Goal: Information Seeking & Learning: Understand process/instructions

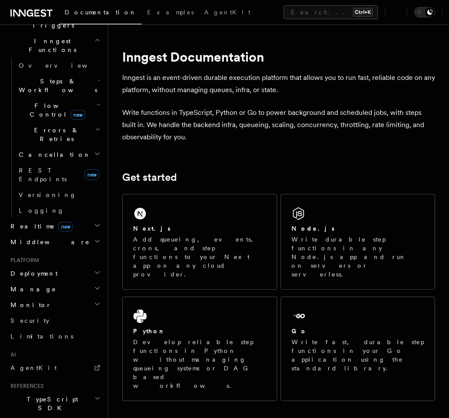
scroll to position [246, 0]
click at [72, 219] on h2 "Realtime new" at bounding box center [55, 227] width 96 height 16
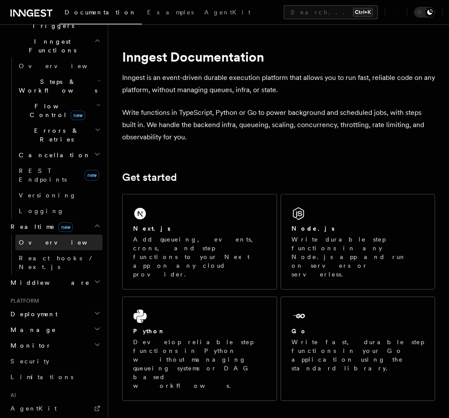
click at [65, 234] on link "Overview" at bounding box center [58, 242] width 87 height 16
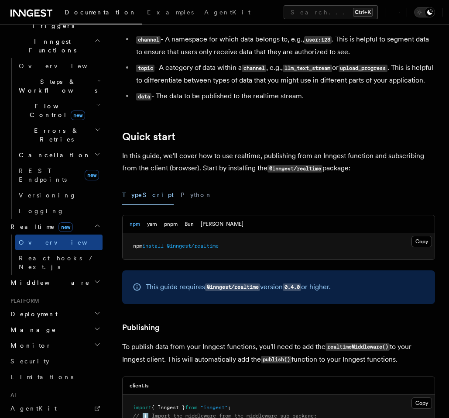
scroll to position [314, 0]
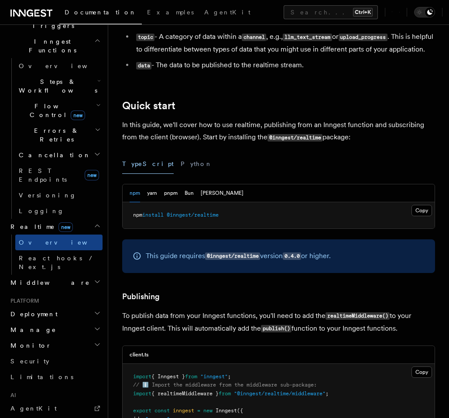
click at [172, 218] on span "@inngest/realtime" at bounding box center [193, 215] width 52 height 6
drag, startPoint x: 172, startPoint y: 226, endPoint x: 217, endPoint y: 227, distance: 45.0
click at [226, 224] on pre "npm install @inngest/realtime" at bounding box center [279, 215] width 312 height 26
copy span "@inngest/realtime"
click at [181, 174] on button "Python" at bounding box center [197, 164] width 32 height 20
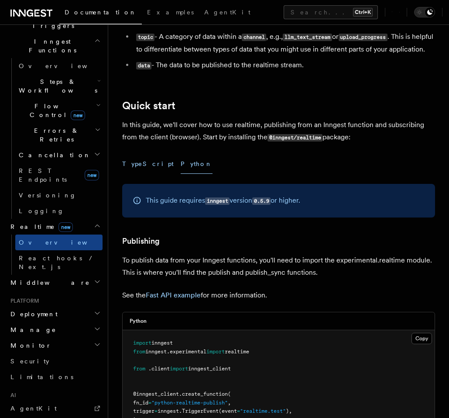
click at [138, 174] on button "TypeScript" at bounding box center [148, 164] width 52 height 20
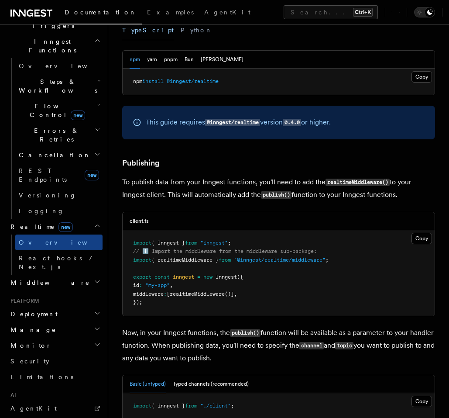
scroll to position [472, 0]
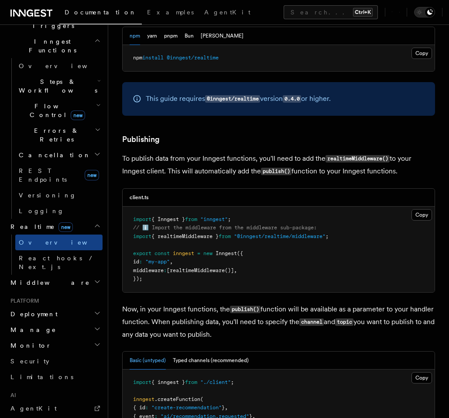
click at [184, 252] on pre "import { Inngest } from "inngest" ; // ℹ️ Import the middleware from the middle…" at bounding box center [279, 250] width 312 height 86
click at [186, 244] on pre "import { Inngest } from "inngest" ; // ℹ️ Import the middleware from the middle…" at bounding box center [279, 250] width 312 height 86
click at [180, 243] on div at bounding box center [180, 243] width 0 height 0
click at [186, 239] on span "{ realtimeMiddleware }" at bounding box center [185, 236] width 67 height 6
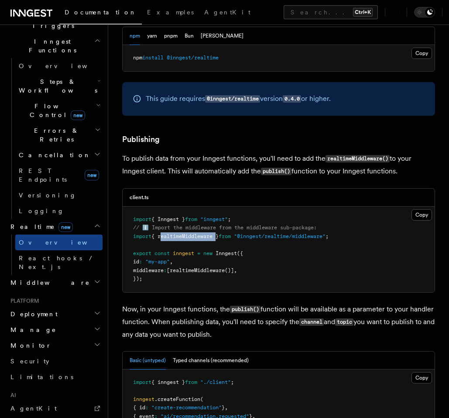
click at [186, 239] on span "{ realtimeMiddleware }" at bounding box center [185, 236] width 67 height 6
copy code "import { realtimeMiddleware } from "@inngest/realtime/middleware" ;"
click at [214, 255] on pre "import { Inngest } from "inngest" ; // ℹ️ Import the middleware from the middle…" at bounding box center [279, 250] width 312 height 86
click at [167, 273] on span ":" at bounding box center [165, 270] width 3 height 6
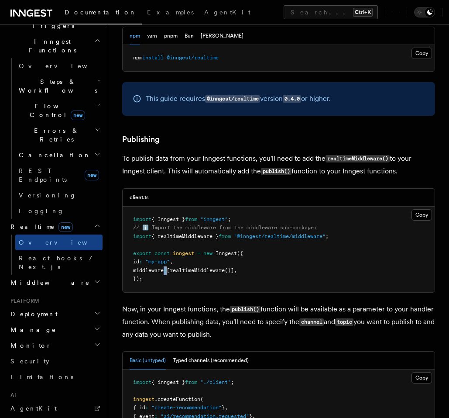
click at [167, 273] on span ":" at bounding box center [165, 270] width 3 height 6
copy code "middleware : [ realtimeMiddleware ()] ,"
click at [188, 254] on pre "import { Inngest } from "inngest" ; // ℹ️ Import the middleware from the middle…" at bounding box center [279, 250] width 312 height 86
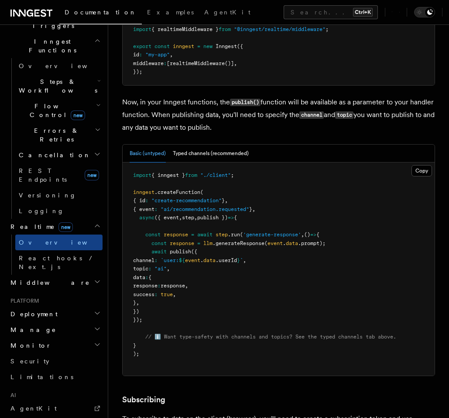
scroll to position [681, 0]
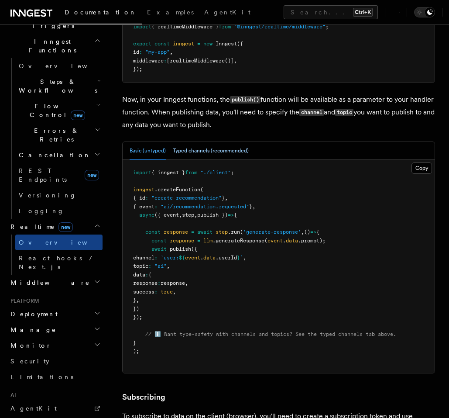
click at [213, 160] on button "Typed channels (recommended)" at bounding box center [211, 151] width 76 height 18
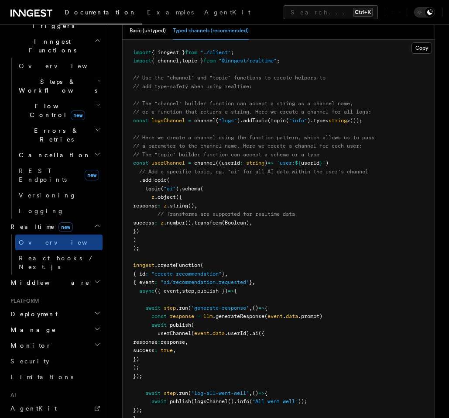
scroll to position [786, 0]
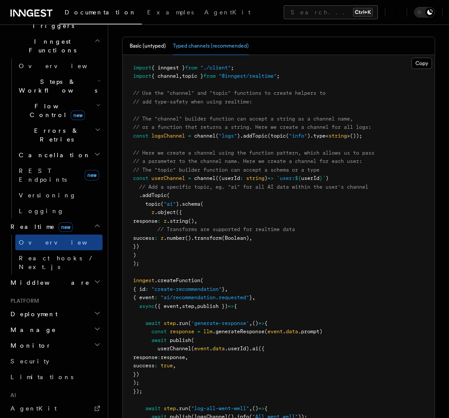
click at [183, 71] on span "{ inngest }" at bounding box center [169, 68] width 34 height 6
copy code "import { inngest } from "./client" ;"
click at [151, 83] on pre "import { inngest } from "./client" ; import { channel , topic } from "@inngest/…" at bounding box center [279, 255] width 312 height 401
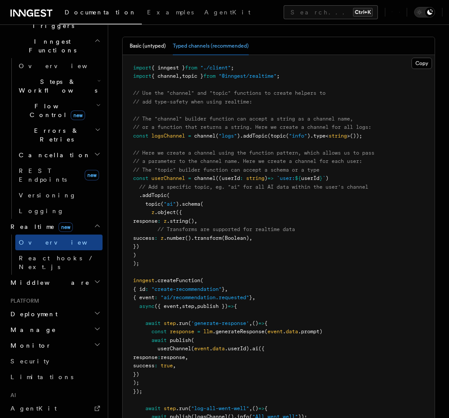
click at [151, 93] on pre "import { inngest } from "./client" ; import { channel , topic } from "@inngest/…" at bounding box center [279, 255] width 312 height 401
click at [151, 79] on span "import" at bounding box center [142, 76] width 18 height 6
copy code "import { channel , topic } from "@inngest/realtime" ;"
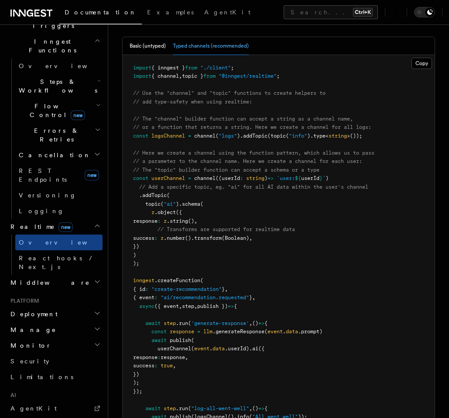
click at [168, 55] on div "Basic (untyped) Typed channels (recommended)" at bounding box center [189, 46] width 119 height 18
click at [155, 55] on button "Basic (untyped)" at bounding box center [148, 46] width 36 height 18
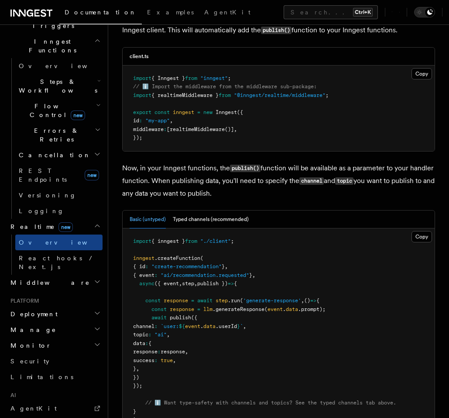
scroll to position [629, 0]
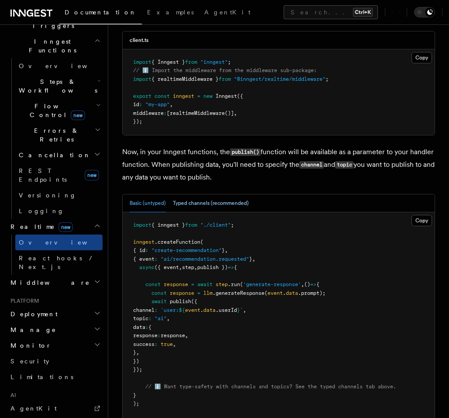
click at [207, 212] on button "Typed channels (recommended)" at bounding box center [211, 203] width 76 height 18
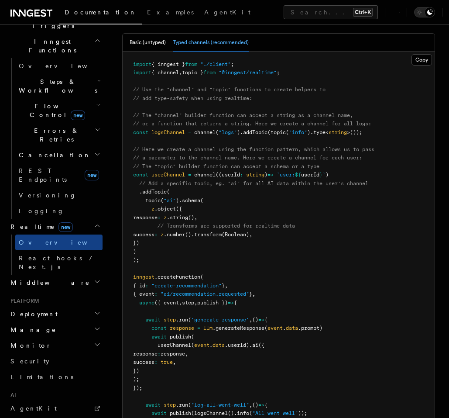
scroll to position [786, 0]
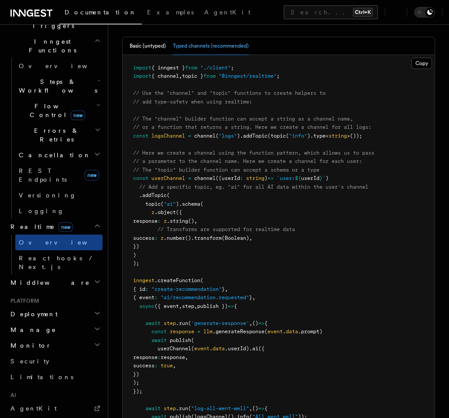
click at [169, 55] on div "Basic (untyped) Typed channels (recommended)" at bounding box center [189, 46] width 119 height 18
click at [156, 55] on button "Basic (untyped)" at bounding box center [148, 46] width 36 height 18
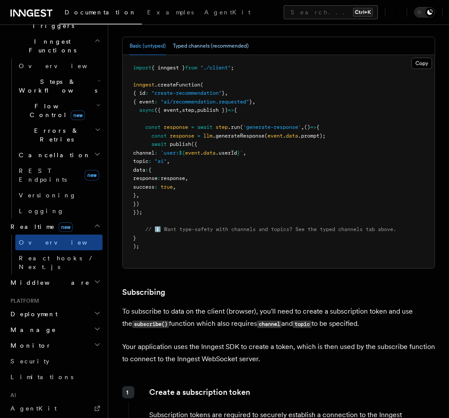
click at [206, 55] on button "Typed channels (recommended)" at bounding box center [211, 46] width 76 height 18
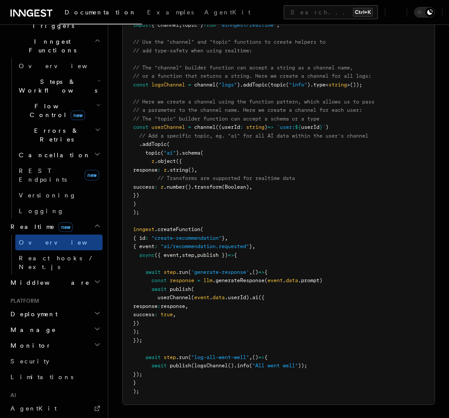
scroll to position [838, 0]
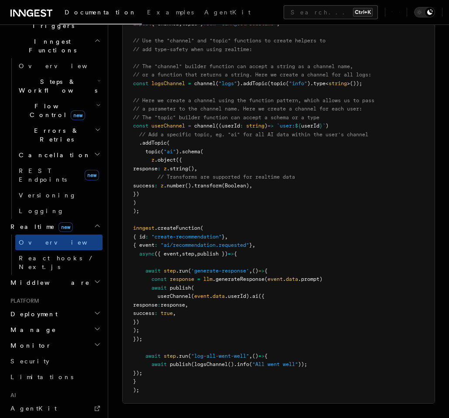
click at [175, 129] on span "userChannel" at bounding box center [169, 126] width 34 height 6
click at [268, 204] on pre "import { inngest } from "./client" ; import { channel , topic } from "@inngest/…" at bounding box center [279, 203] width 312 height 401
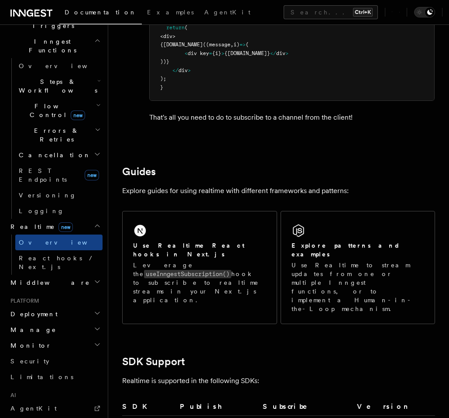
scroll to position [1991, 0]
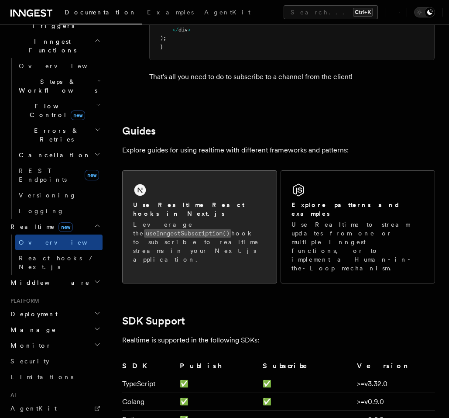
click at [206, 218] on h2 "Use Realtime React hooks in Next.js" at bounding box center [199, 208] width 133 height 17
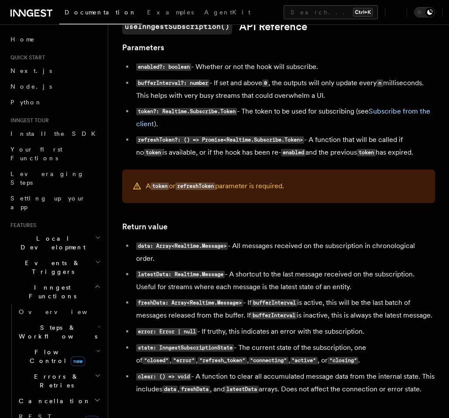
scroll to position [880, 0]
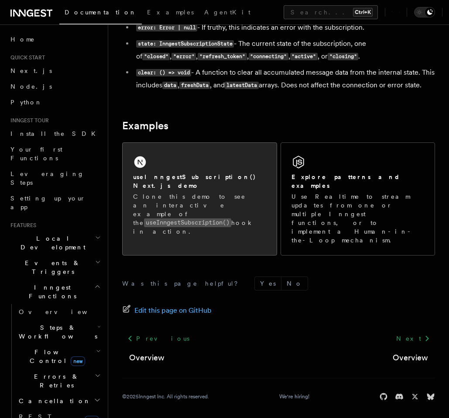
click at [254, 223] on p "Clone this demo to see an interactive example of the useInngestSubscription() h…" at bounding box center [199, 214] width 133 height 44
